Goal: Information Seeking & Learning: Learn about a topic

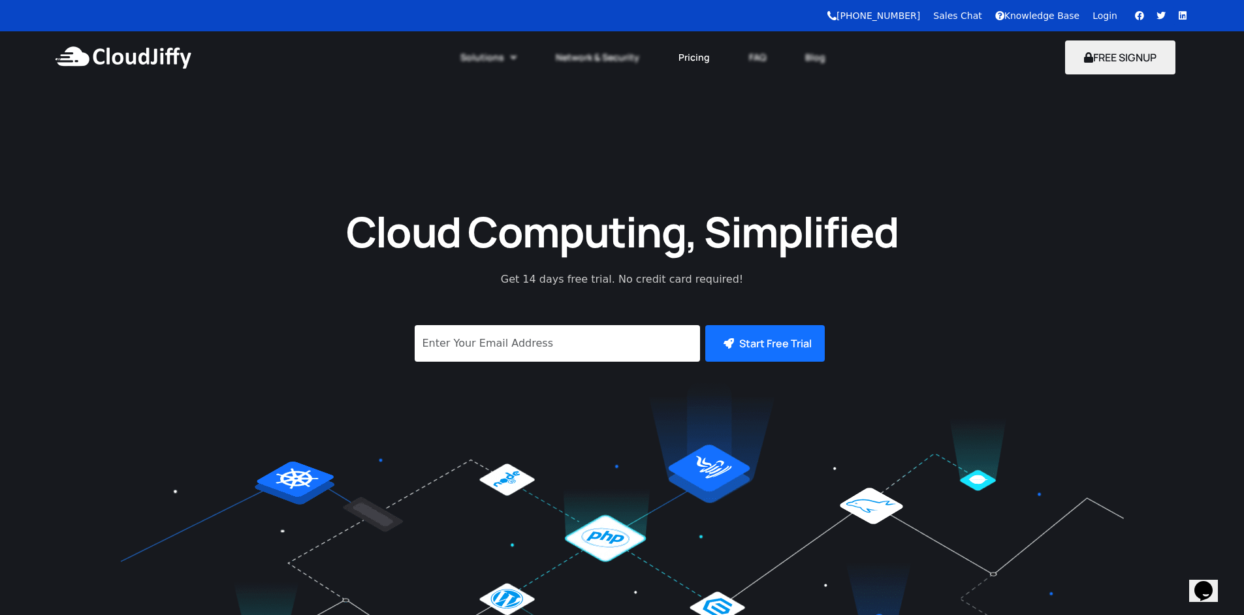
click at [686, 61] on link "Pricing" at bounding box center [694, 57] width 71 height 29
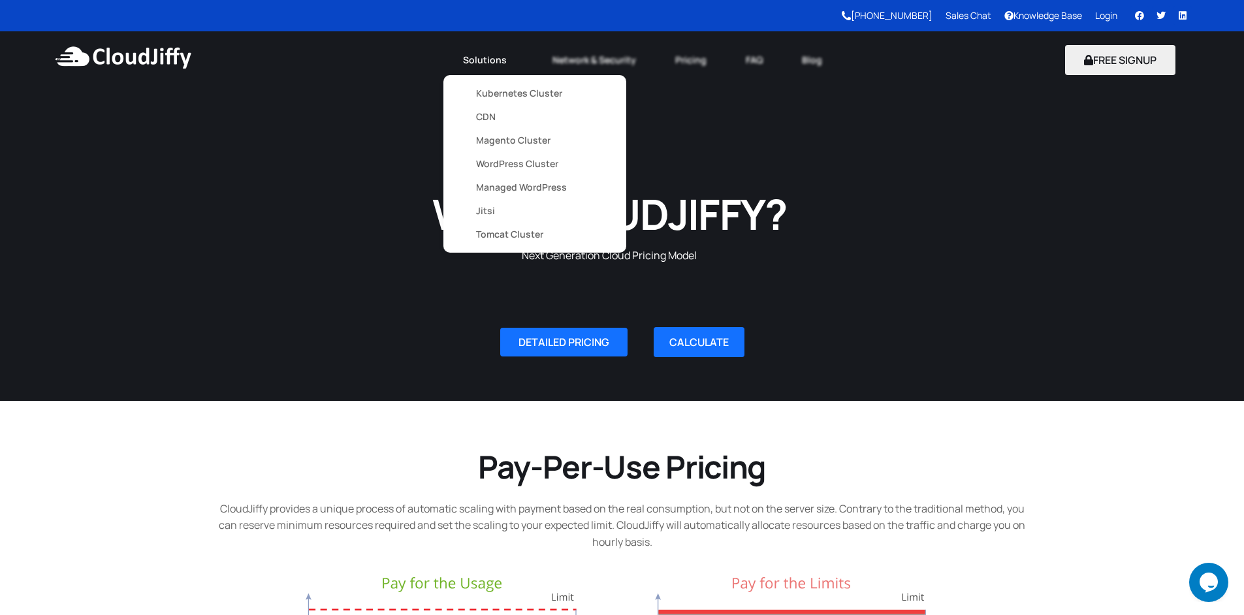
click at [505, 93] on link "Kubernetes Cluster" at bounding box center [535, 94] width 118 height 24
click at [500, 144] on link "Magento Cluster" at bounding box center [535, 141] width 118 height 24
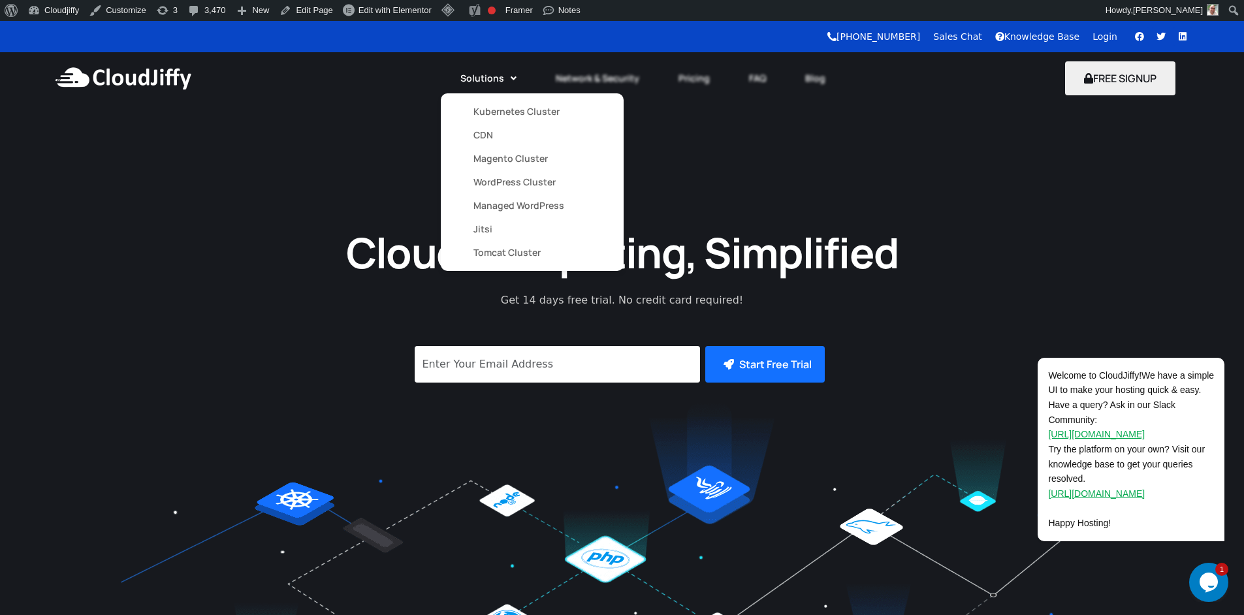
click at [494, 157] on link "Magento Cluster" at bounding box center [532, 159] width 118 height 24
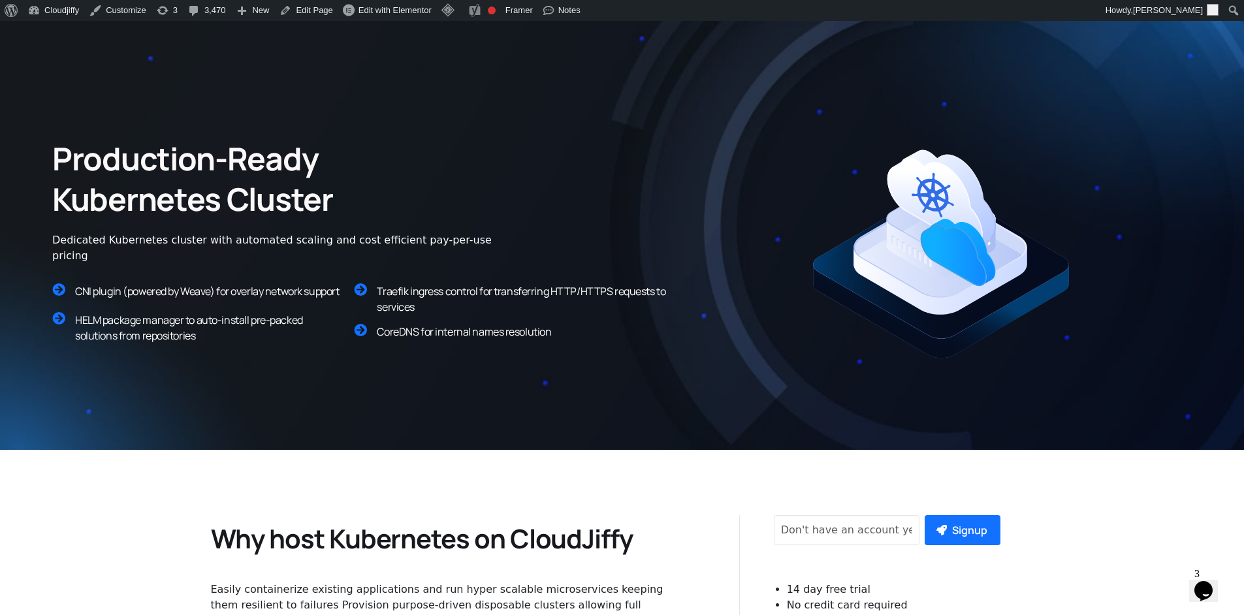
scroll to position [235, 0]
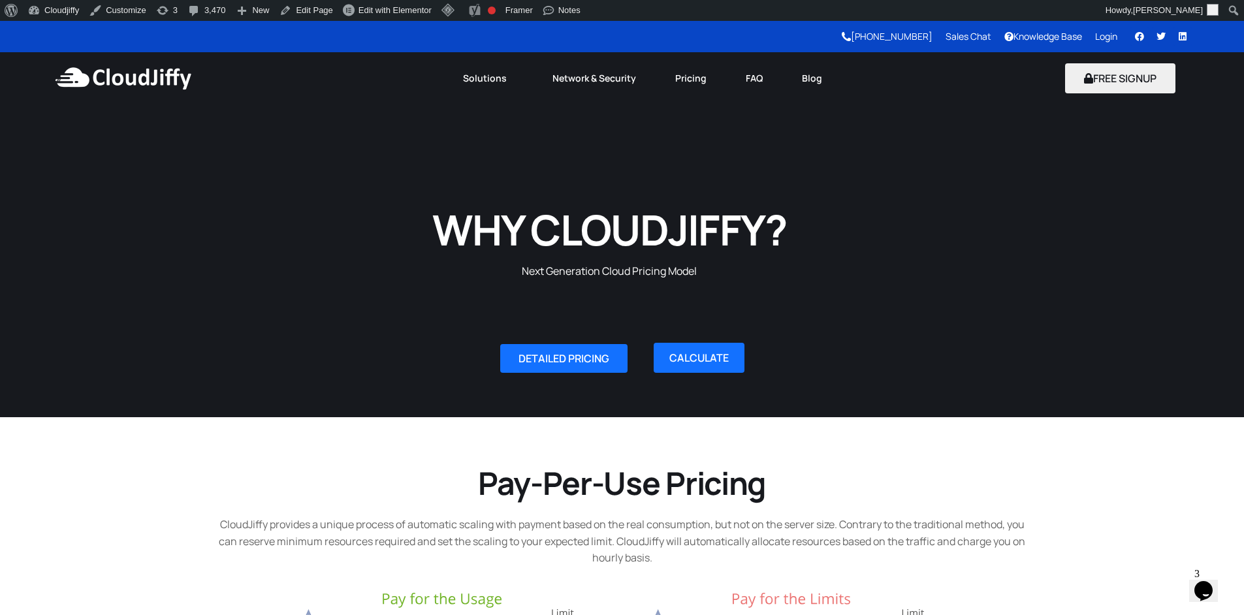
scroll to position [235, 0]
